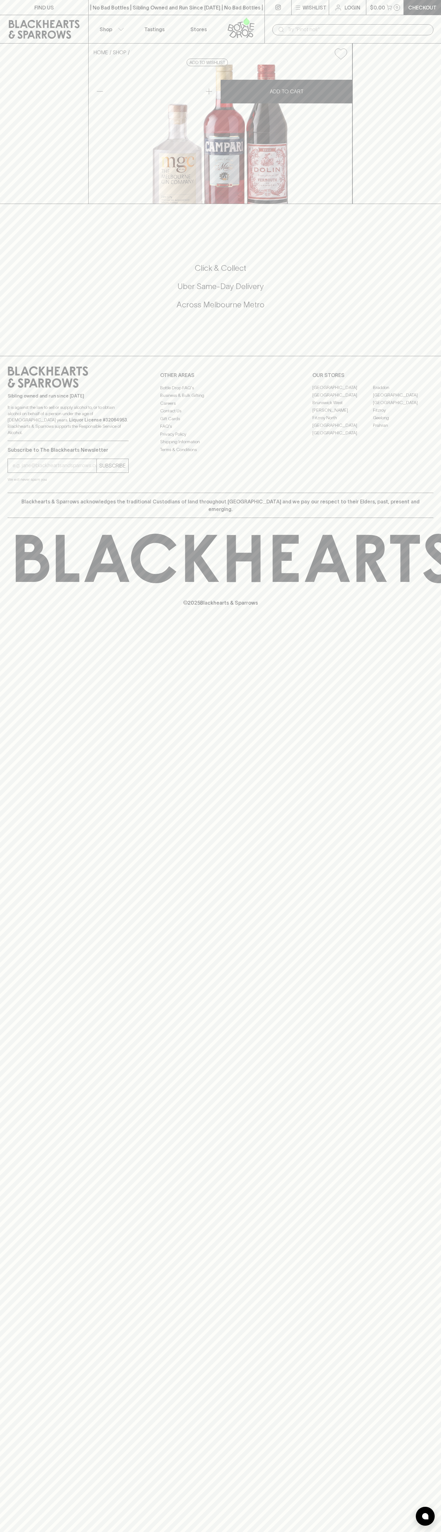
click at [285, 24] on div "​" at bounding box center [352, 29] width 161 height 11
click at [410, 146] on div "HOME SHOP Negroni Pack #1 $150.00 Add to wishlist No Further Discounts 1 ADD TO…" at bounding box center [220, 123] width 441 height 160
click at [2, 1531] on html "FIND US | No Bad Bottles | Sibling Owned and Run Since 2006 | No Bad Bottles | …" at bounding box center [220, 766] width 441 height 1532
click at [0, 1159] on div "FIND US | No Bad Bottles | Sibling Owned and Run Since 2006 | No Bad Bottles | …" at bounding box center [220, 766] width 441 height 1532
